Goal: Information Seeking & Learning: Learn about a topic

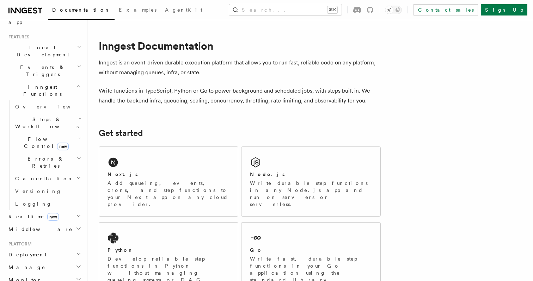
scroll to position [219, 0]
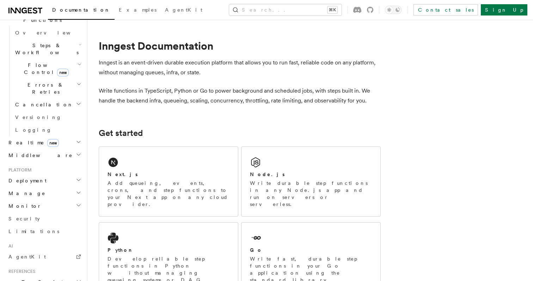
click at [39, 187] on h2 "Manage" at bounding box center [44, 193] width 77 height 13
click at [39, 200] on h2 "Monitor" at bounding box center [44, 206] width 77 height 13
click at [53, 136] on h2 "Realtime new" at bounding box center [44, 142] width 77 height 13
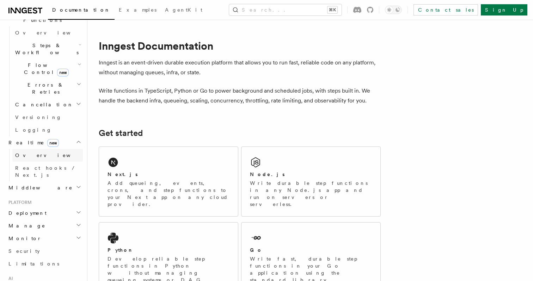
click at [51, 149] on link "Overview" at bounding box center [47, 155] width 70 height 13
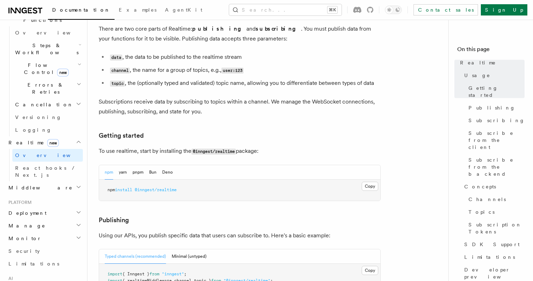
scroll to position [290, 0]
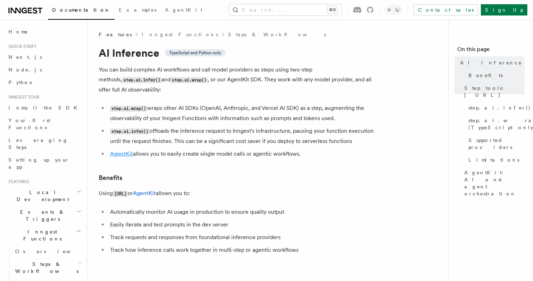
click at [119, 150] on link "AgentKit" at bounding box center [121, 153] width 23 height 7
